Goal: Check status: Check status

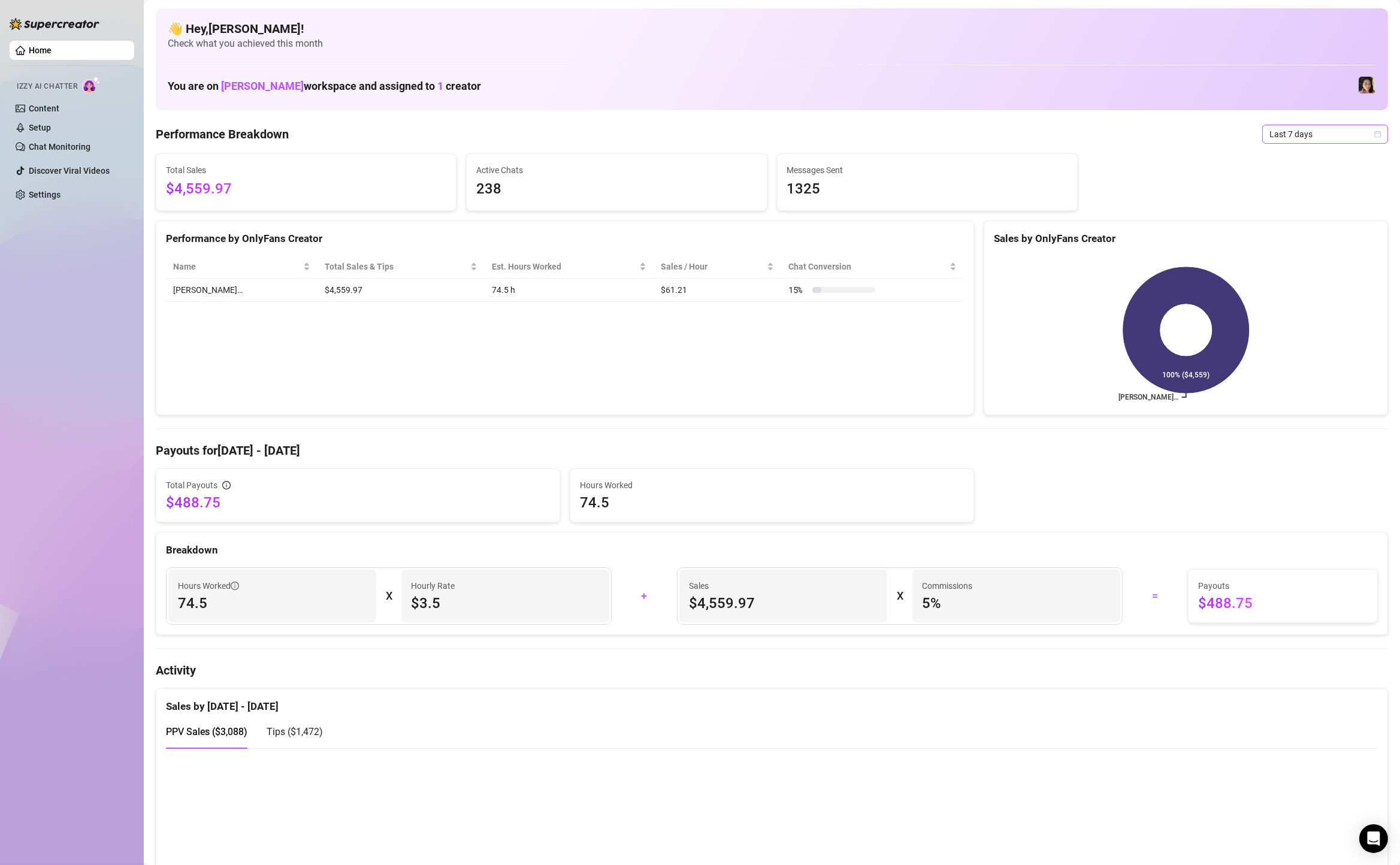
click at [1292, 136] on span "Last 7 days" at bounding box center [1325, 134] width 111 height 18
click at [1290, 241] on div "Custom date" at bounding box center [1325, 235] width 107 height 13
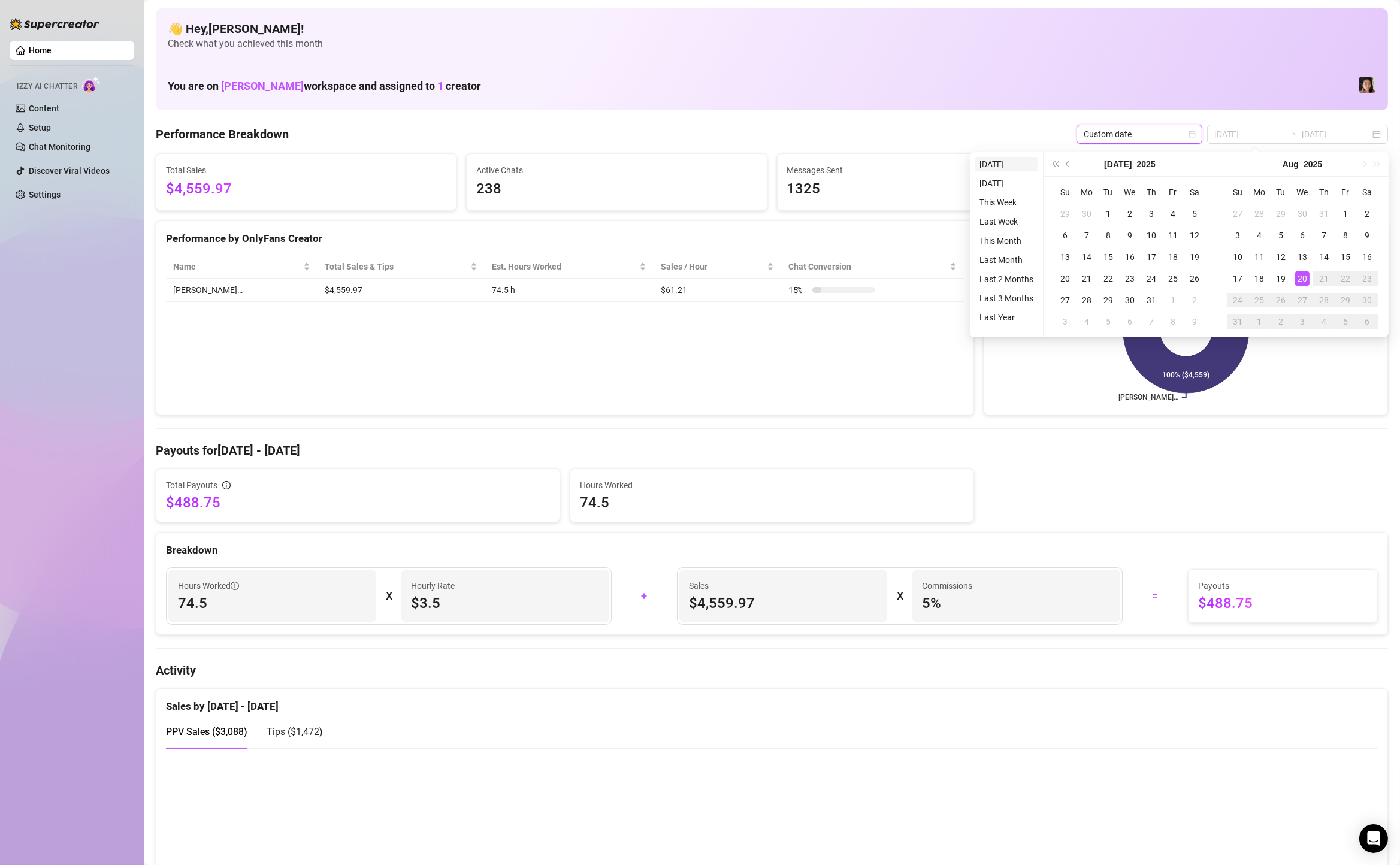
type input "[DATE]"
click at [1004, 152] on ul "[DATE] [DATE] This Week Last Week This Month Last Month Last 2 Months Last 3 Mo…" at bounding box center [1006, 245] width 74 height 185
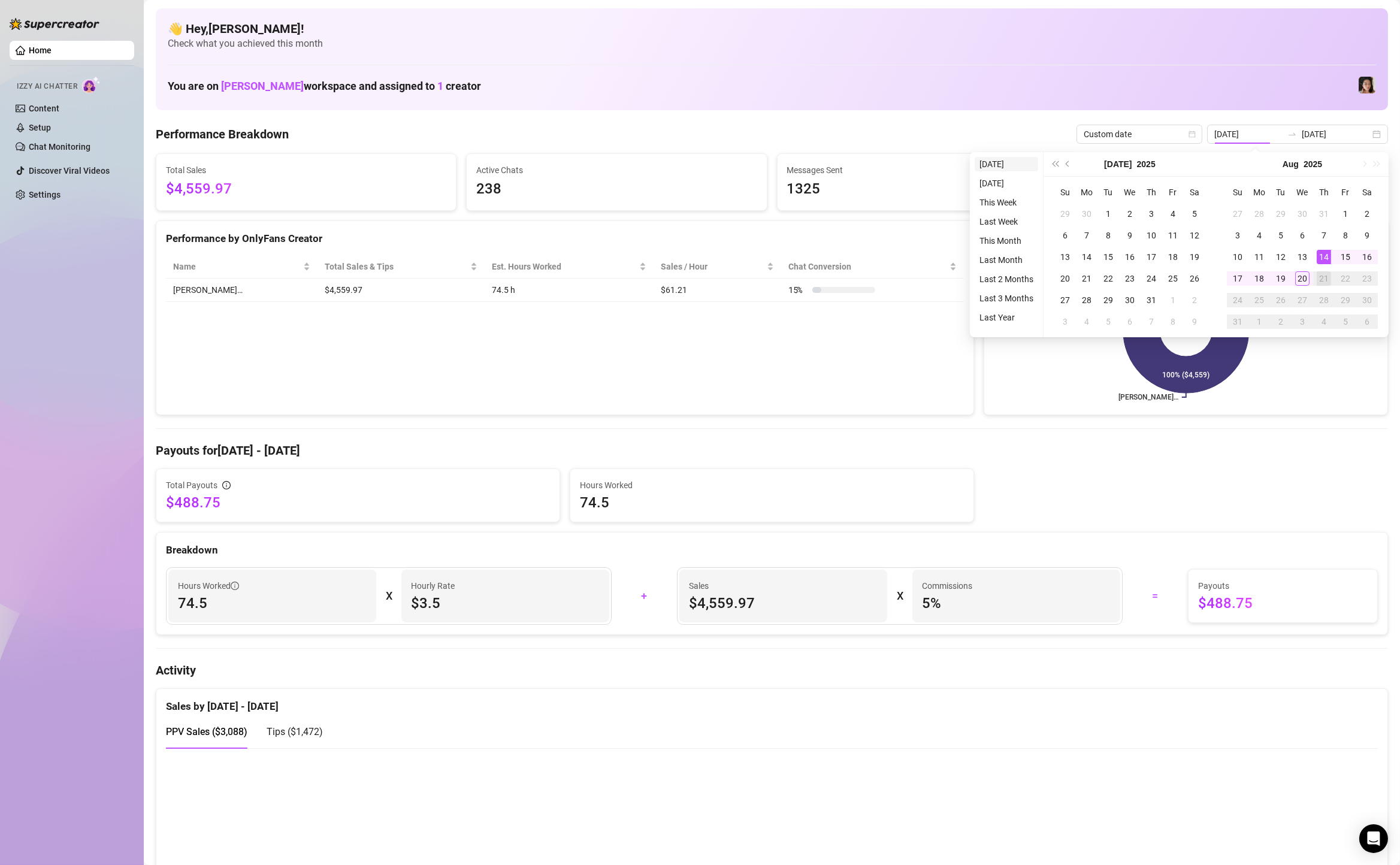
type input "[DATE]"
click at [1001, 159] on li "[DATE]" at bounding box center [1005, 164] width 63 height 14
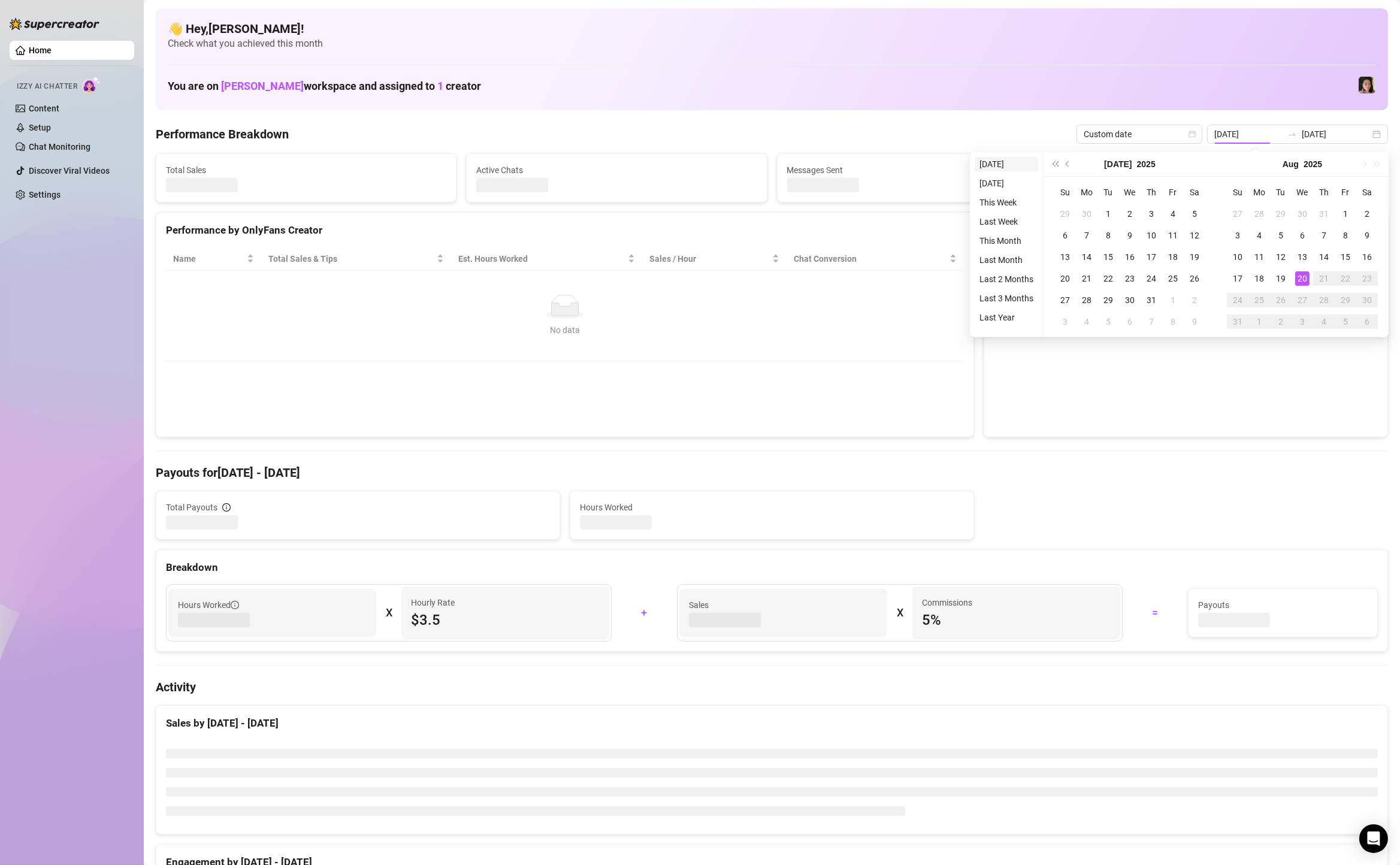
type input "[DATE]"
